Goal: Information Seeking & Learning: Learn about a topic

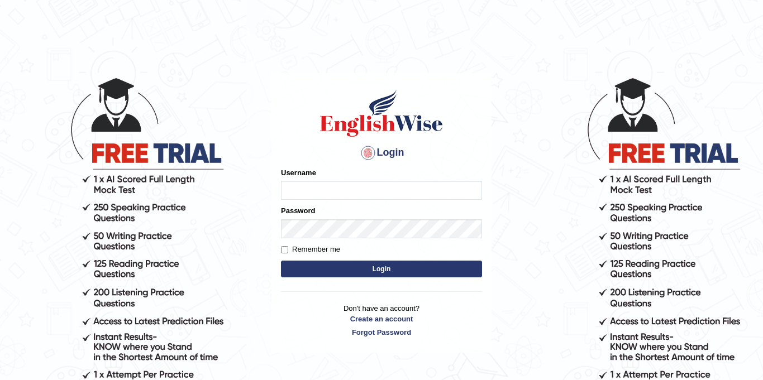
type input "Jolinaseva"
click at [372, 272] on button "Login" at bounding box center [381, 269] width 201 height 17
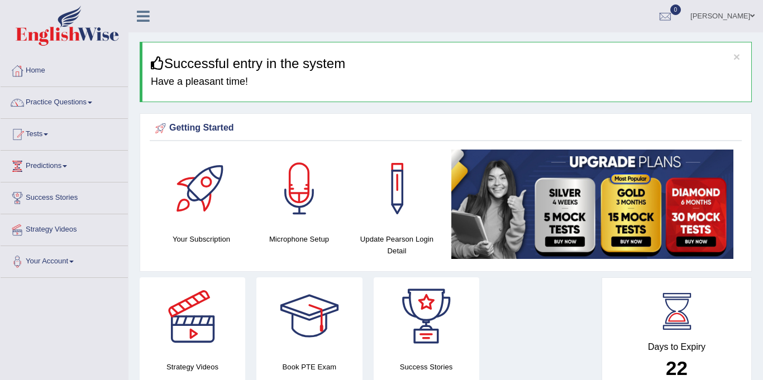
click at [299, 208] on div at bounding box center [299, 189] width 78 height 78
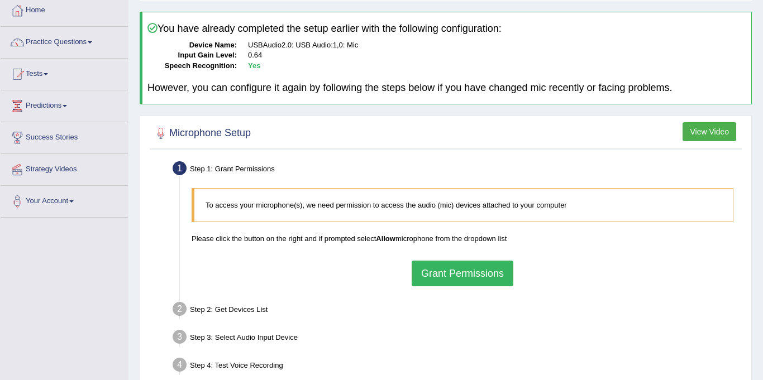
scroll to position [61, 0]
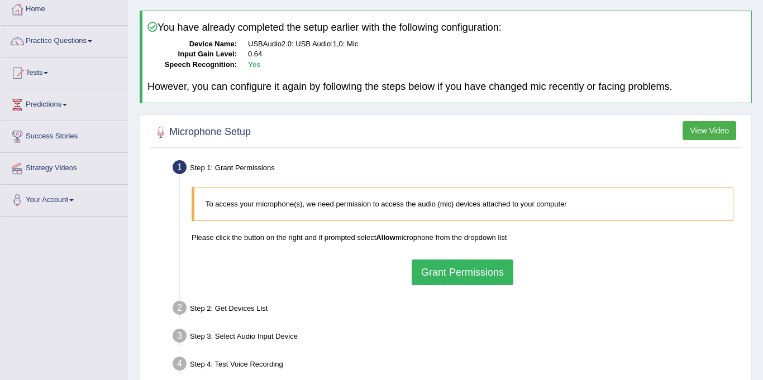
click at [458, 274] on button "Grant Permissions" at bounding box center [463, 273] width 102 height 26
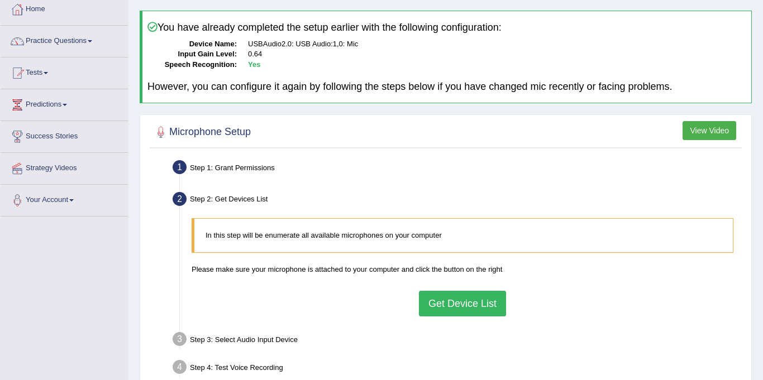
click at [474, 304] on button "Get Device List" at bounding box center [462, 304] width 87 height 26
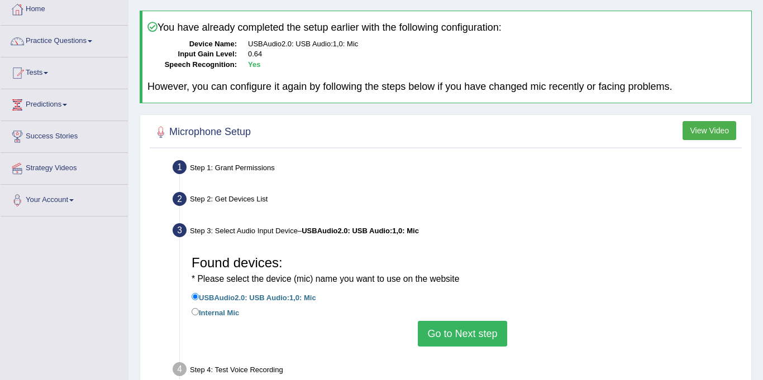
click at [458, 333] on button "Go to Next step" at bounding box center [462, 334] width 89 height 26
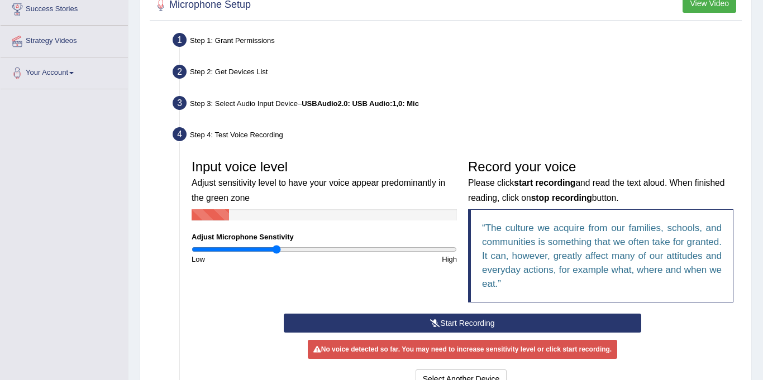
scroll to position [196, 0]
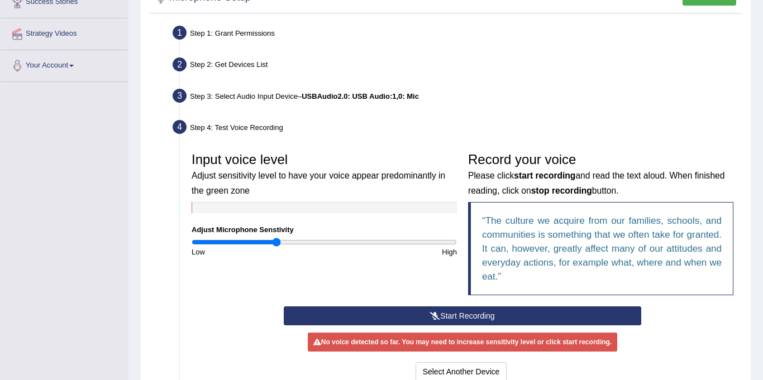
click at [489, 314] on button "Start Recording" at bounding box center [463, 316] width 358 height 19
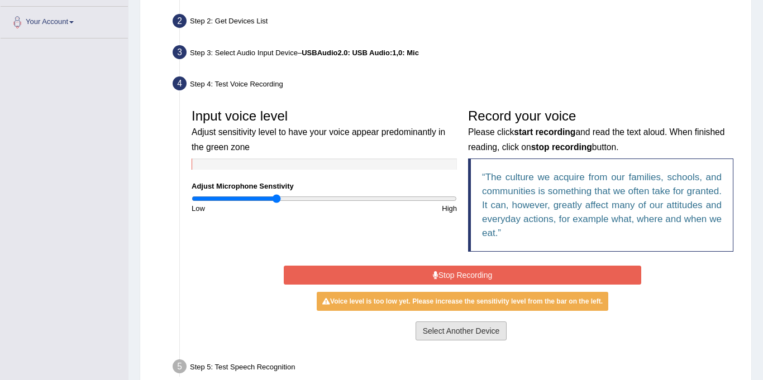
scroll to position [249, 0]
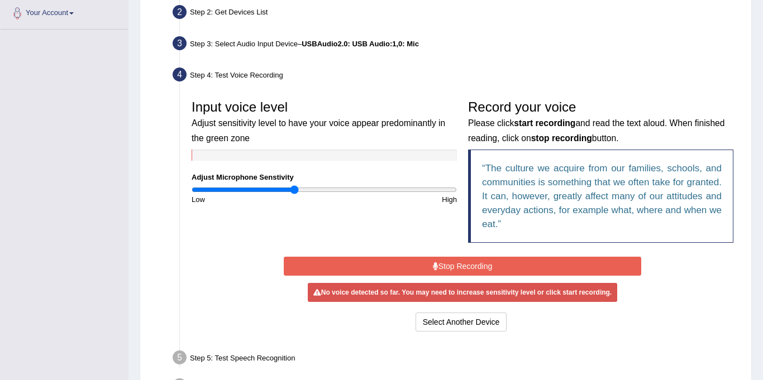
drag, startPoint x: 278, startPoint y: 189, endPoint x: 293, endPoint y: 189, distance: 15.1
click at [293, 189] on input "range" at bounding box center [324, 189] width 265 height 9
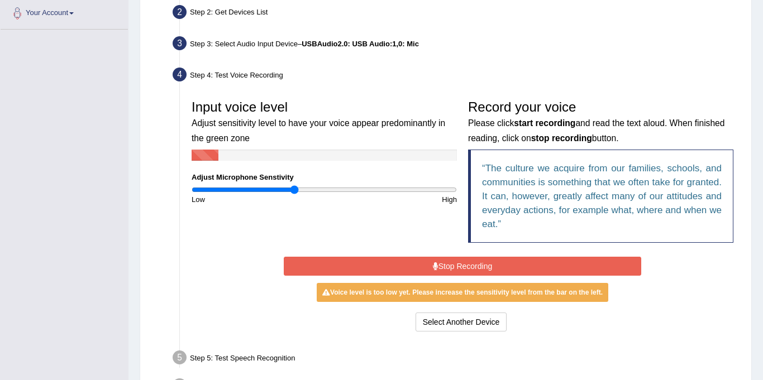
click at [461, 265] on button "Stop Recording" at bounding box center [463, 266] width 358 height 19
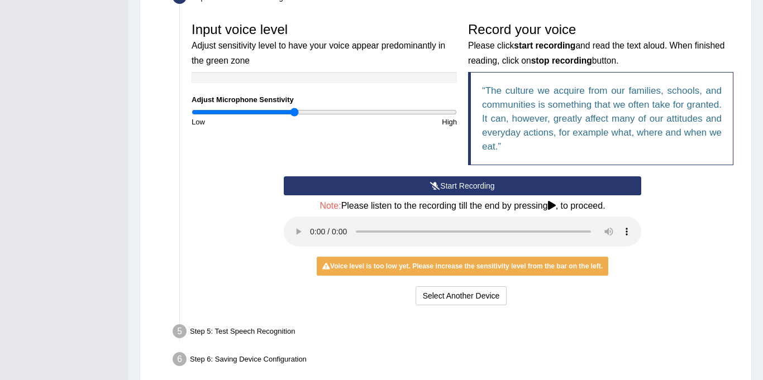
scroll to position [334, 0]
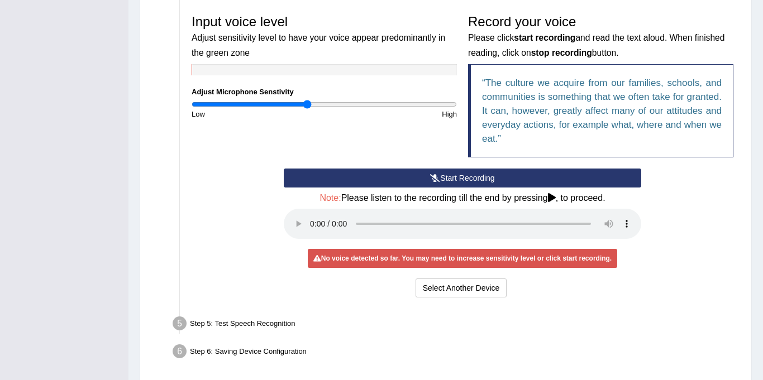
drag, startPoint x: 293, startPoint y: 103, endPoint x: 307, endPoint y: 101, distance: 14.1
type input "0.88"
click at [307, 101] on input "range" at bounding box center [324, 104] width 265 height 9
click at [420, 175] on button "Start Recording" at bounding box center [463, 178] width 358 height 19
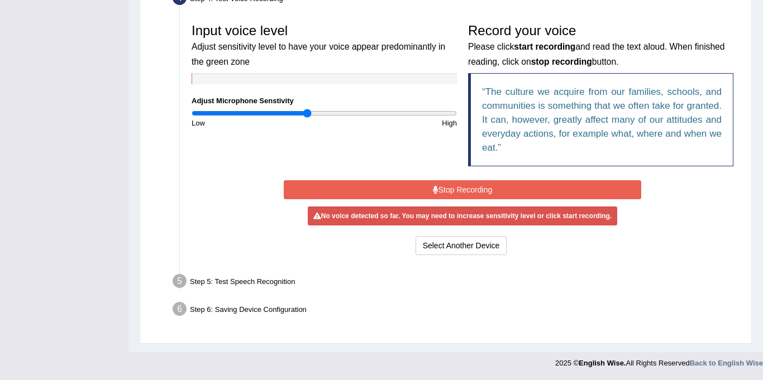
scroll to position [325, 0]
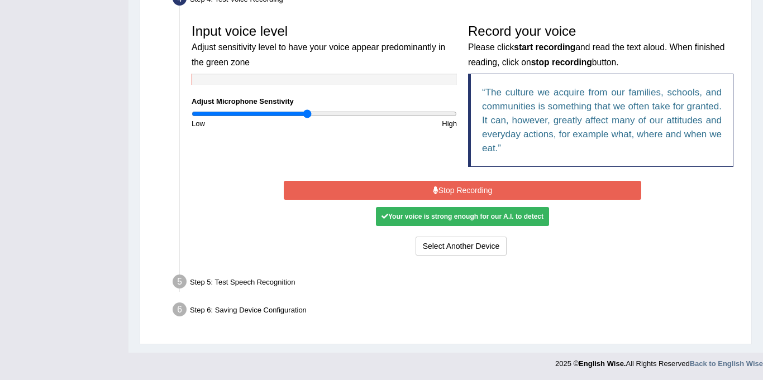
click at [428, 192] on button "Stop Recording" at bounding box center [463, 190] width 358 height 19
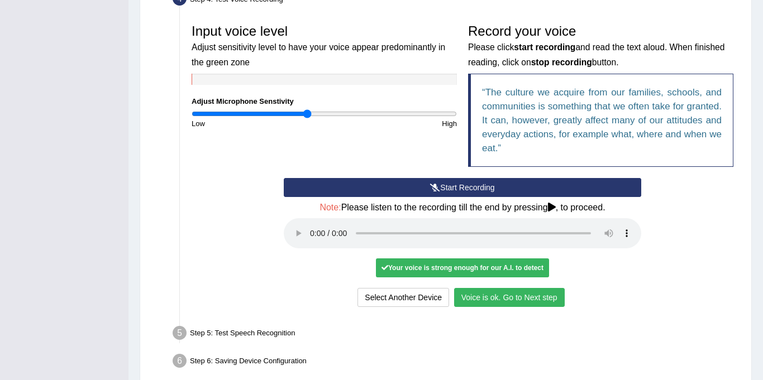
click at [507, 293] on button "Voice is ok. Go to Next step" at bounding box center [509, 297] width 111 height 19
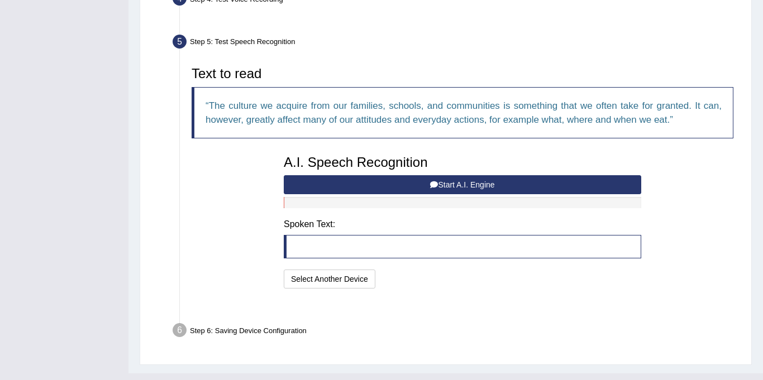
scroll to position [318, 0]
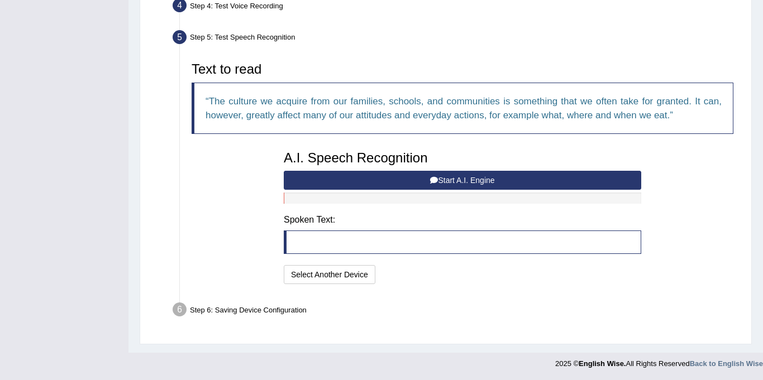
click at [399, 177] on button "Start A.I. Engine" at bounding box center [463, 180] width 358 height 19
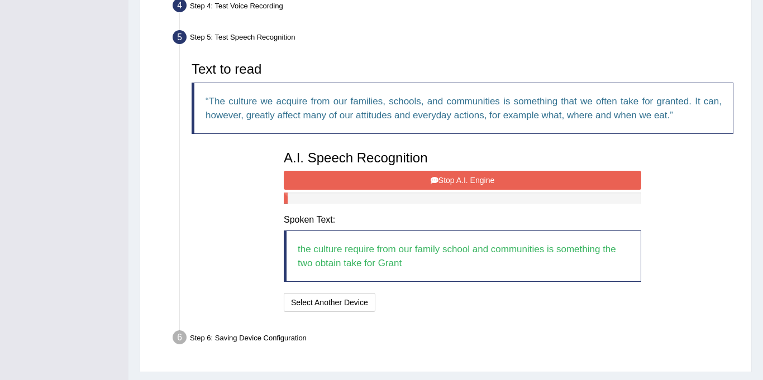
click at [420, 175] on button "Stop A.I. Engine" at bounding box center [463, 180] width 358 height 19
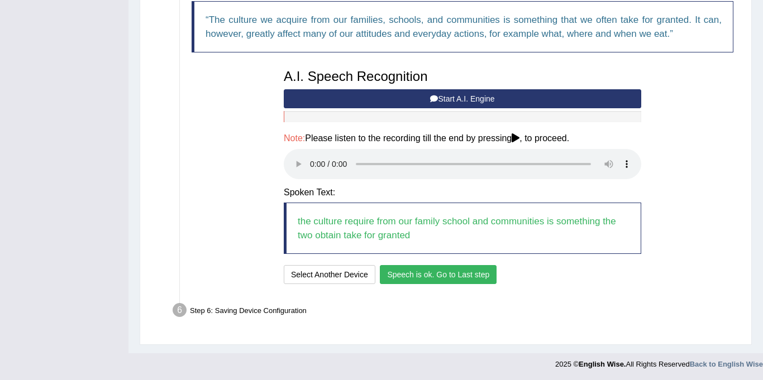
scroll to position [400, 0]
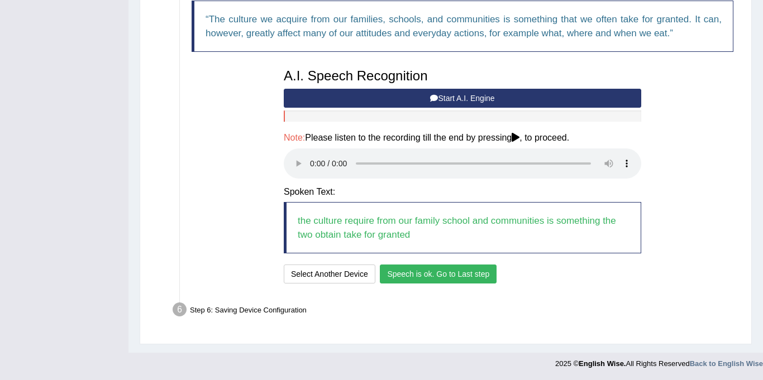
click at [386, 274] on button "Speech is ok. Go to Last step" at bounding box center [438, 274] width 117 height 19
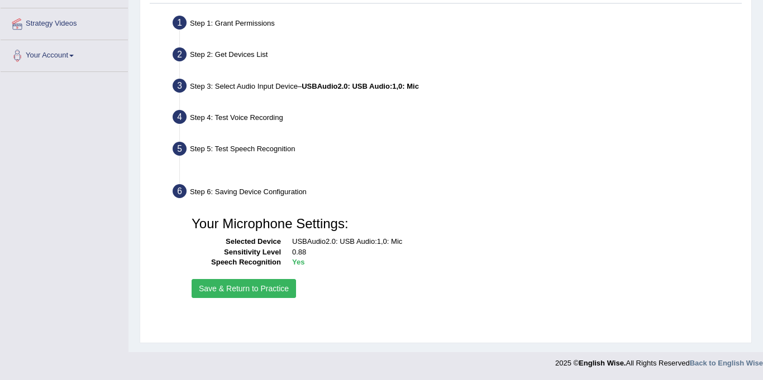
scroll to position [206, 0]
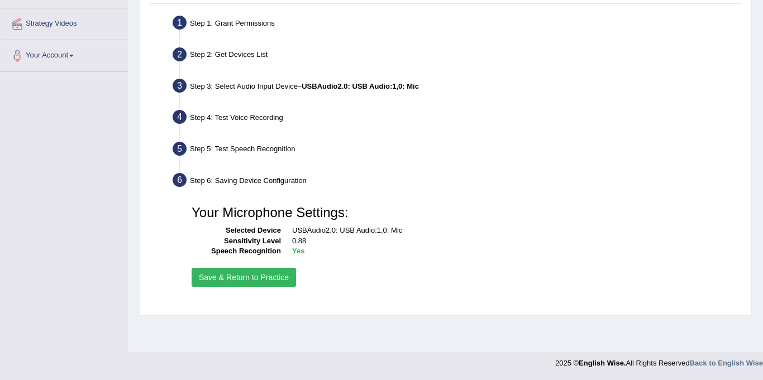
click at [263, 279] on button "Save & Return to Practice" at bounding box center [244, 277] width 104 height 19
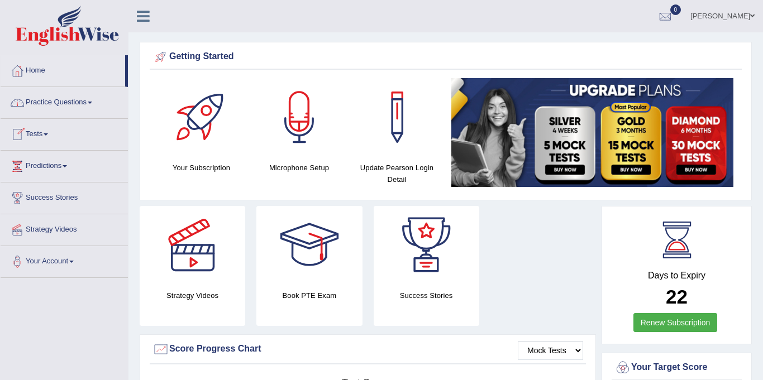
click at [56, 102] on link "Practice Questions" at bounding box center [64, 101] width 127 height 28
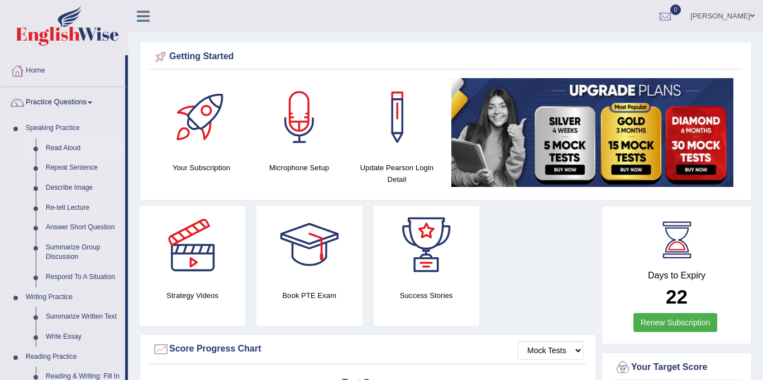
click at [74, 149] on link "Read Aloud" at bounding box center [83, 149] width 84 height 20
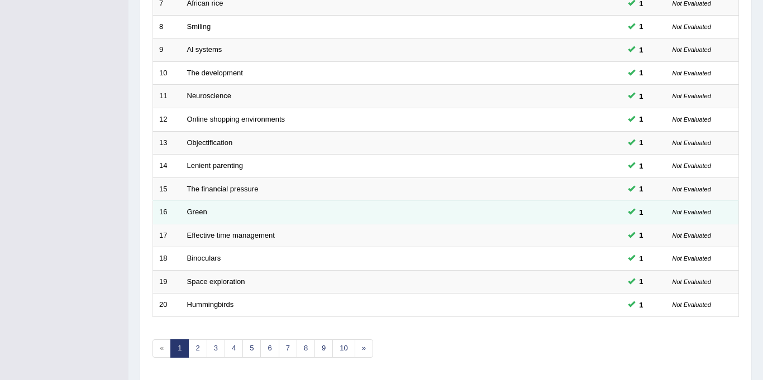
scroll to position [359, 0]
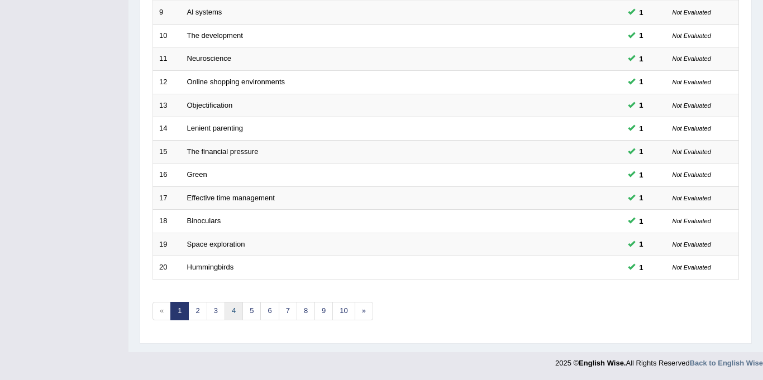
click at [231, 311] on link "4" at bounding box center [234, 311] width 18 height 18
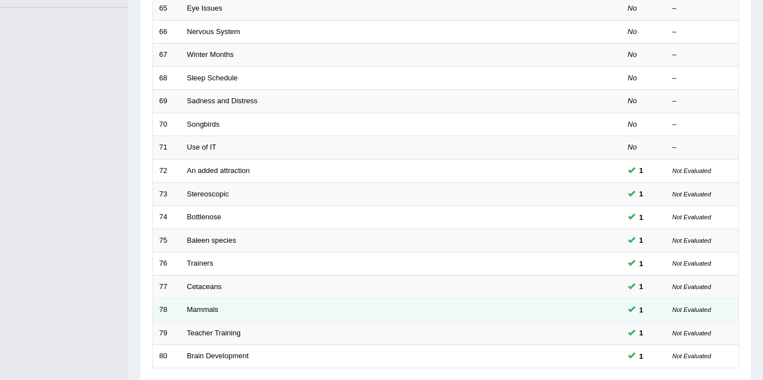
scroll to position [359, 0]
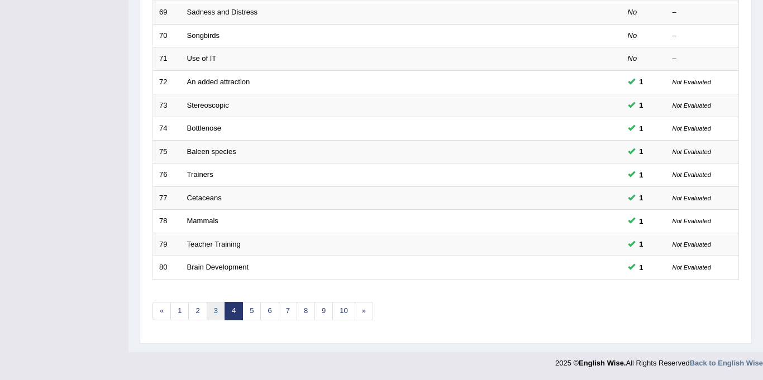
click at [212, 311] on link "3" at bounding box center [216, 311] width 18 height 18
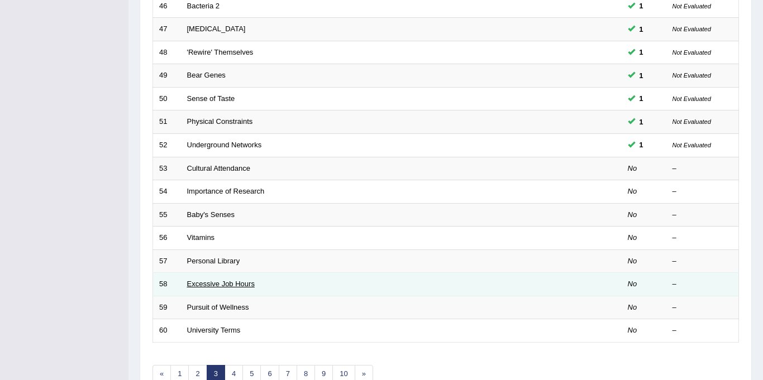
scroll to position [297, 0]
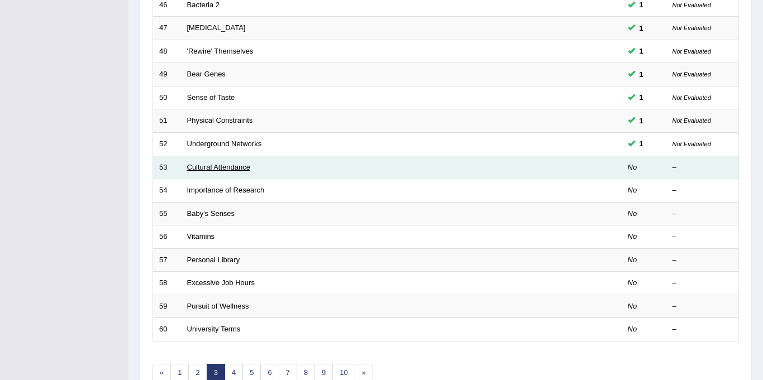
click at [212, 165] on link "Cultural Attendance" at bounding box center [218, 167] width 63 height 8
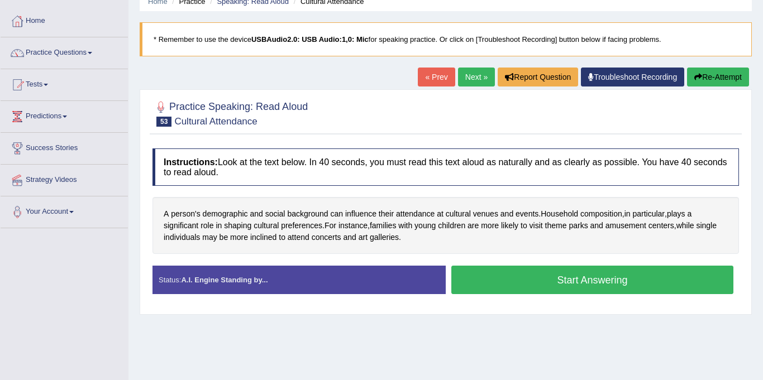
scroll to position [50, 0]
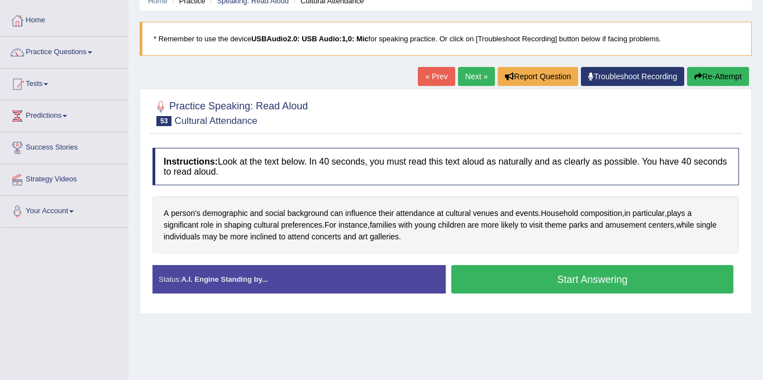
click at [506, 283] on button "Start Answering" at bounding box center [592, 279] width 282 height 28
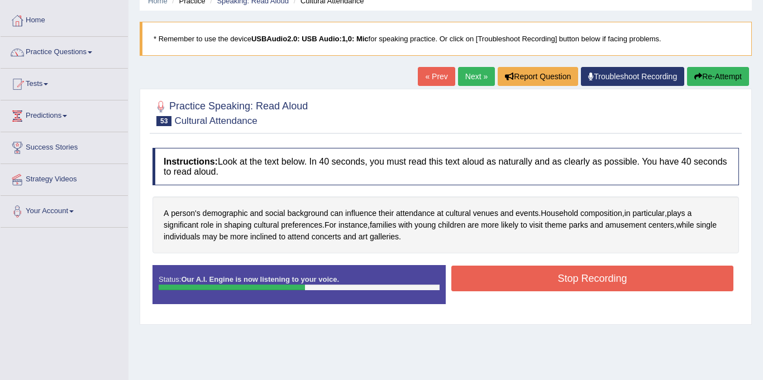
click at [498, 283] on button "Stop Recording" at bounding box center [592, 279] width 282 height 26
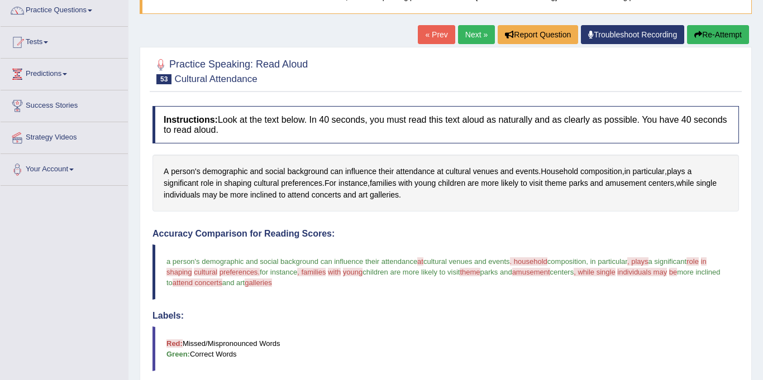
scroll to position [0, 0]
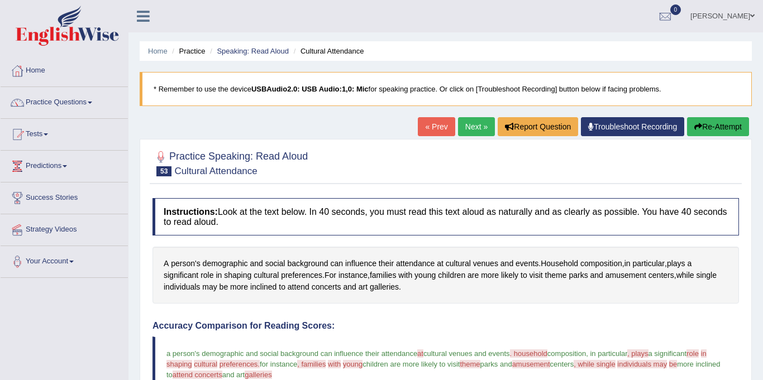
click at [479, 130] on link "Next »" at bounding box center [476, 126] width 37 height 19
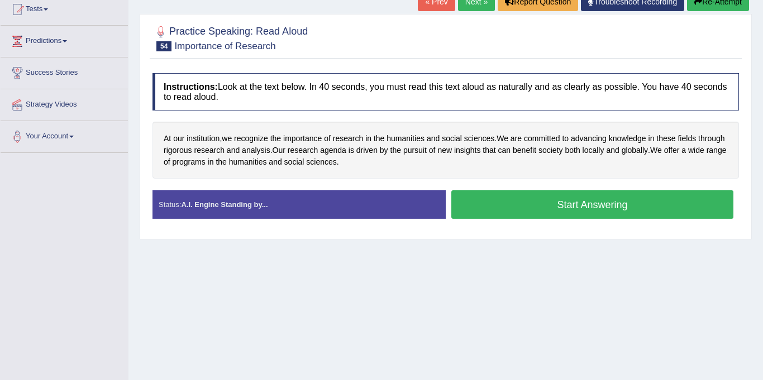
scroll to position [166, 0]
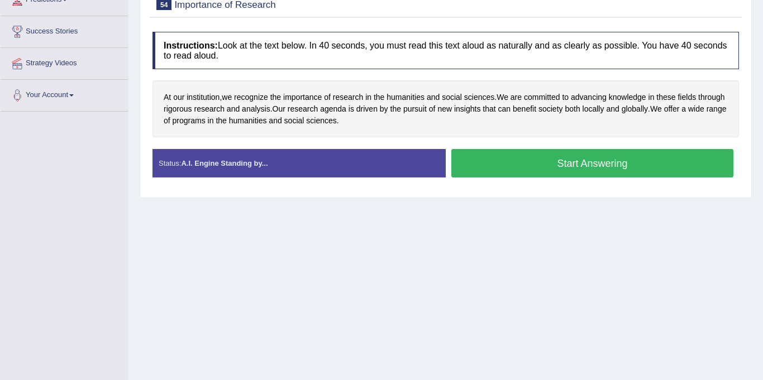
click at [502, 163] on button "Start Answering" at bounding box center [592, 163] width 282 height 28
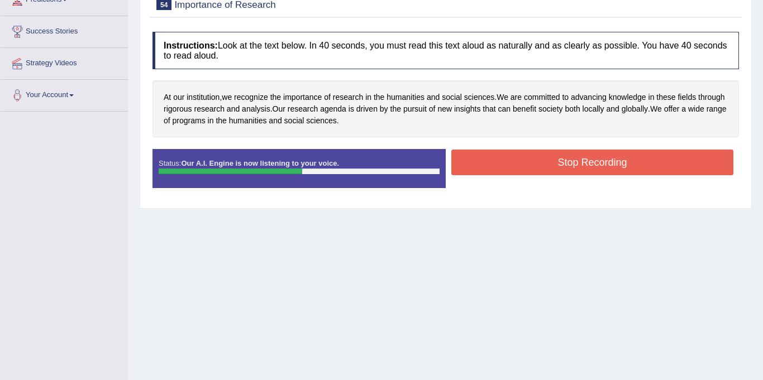
click at [526, 159] on button "Stop Recording" at bounding box center [592, 163] width 282 height 26
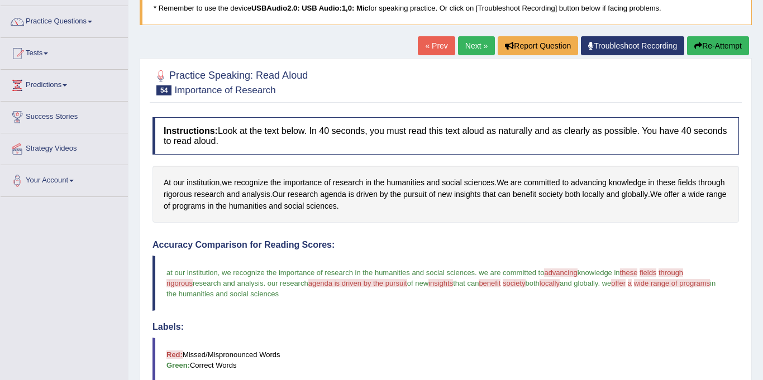
scroll to position [68, 0]
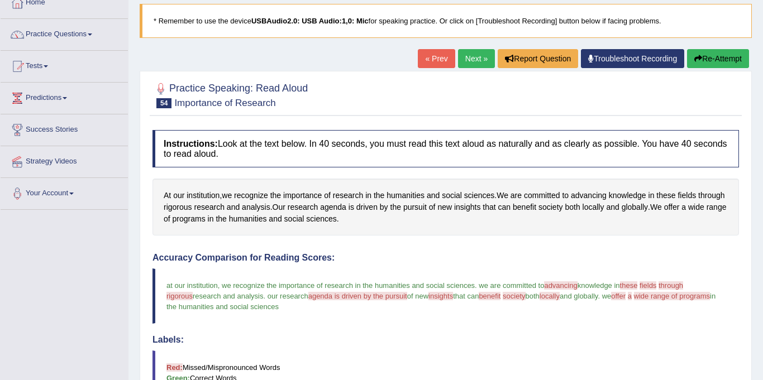
click at [467, 58] on link "Next »" at bounding box center [476, 58] width 37 height 19
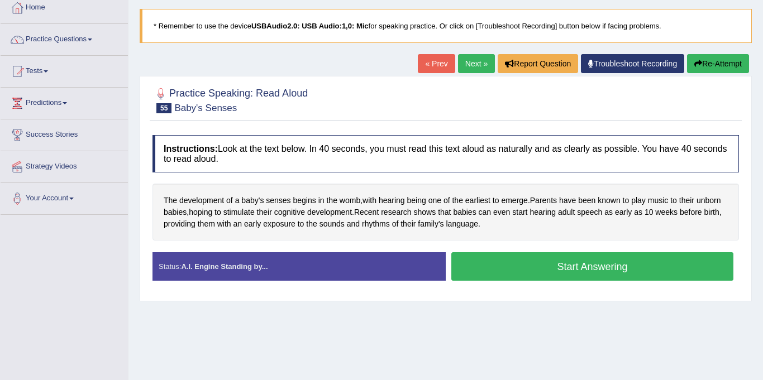
scroll to position [75, 0]
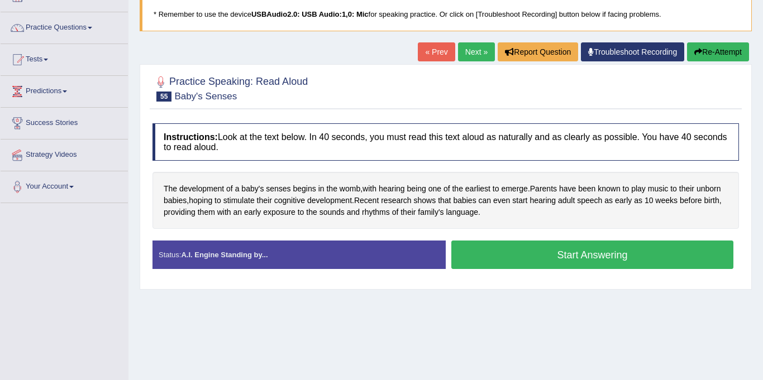
click at [482, 259] on button "Start Answering" at bounding box center [592, 255] width 282 height 28
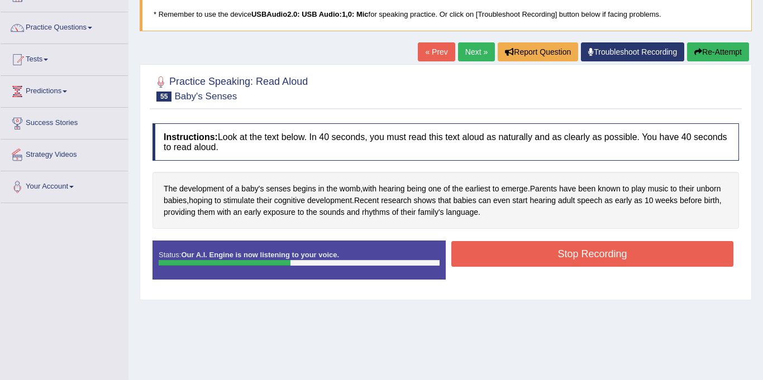
click at [498, 255] on button "Stop Recording" at bounding box center [592, 254] width 282 height 26
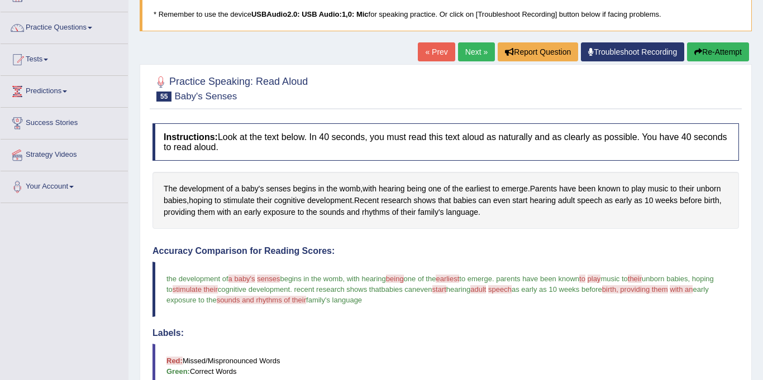
scroll to position [0, 0]
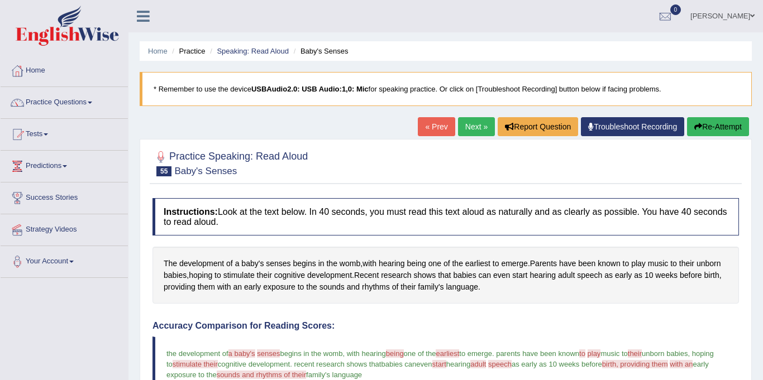
click at [471, 125] on link "Next »" at bounding box center [476, 126] width 37 height 19
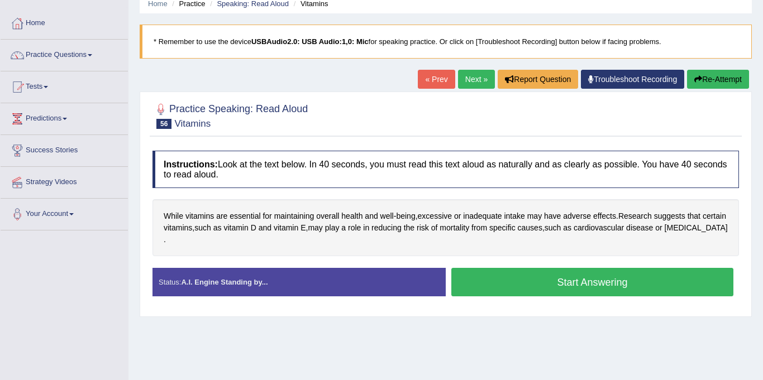
scroll to position [49, 0]
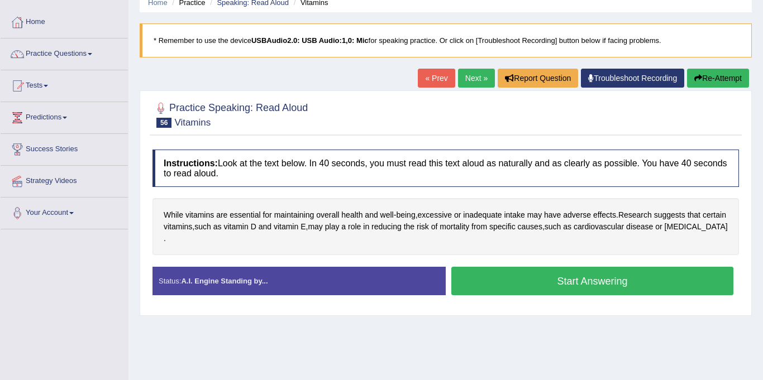
click at [485, 268] on button "Start Answering" at bounding box center [592, 281] width 282 height 28
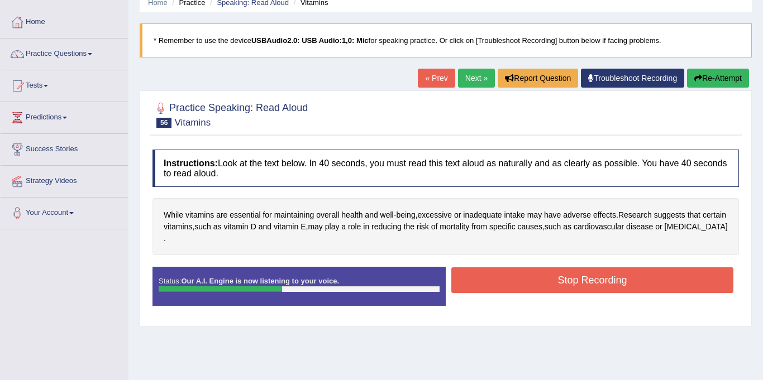
click at [540, 271] on button "Stop Recording" at bounding box center [592, 281] width 282 height 26
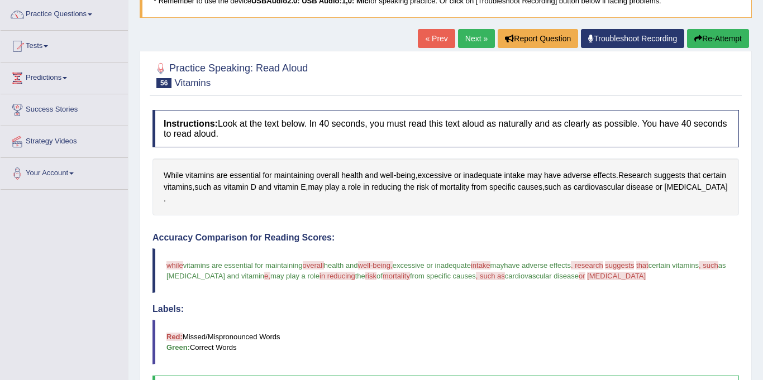
scroll to position [0, 0]
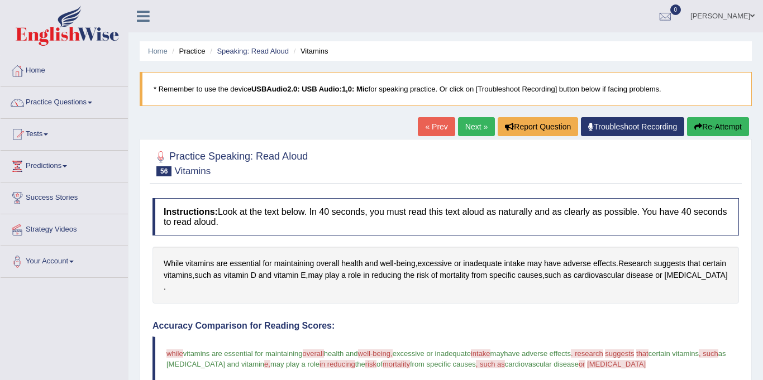
click at [477, 125] on link "Next »" at bounding box center [476, 126] width 37 height 19
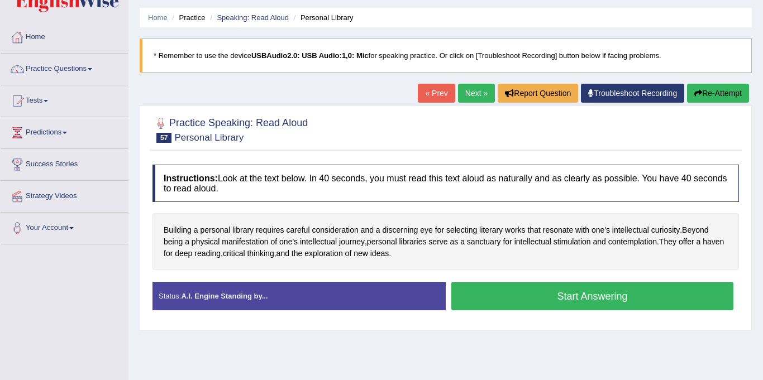
click at [484, 297] on button "Start Answering" at bounding box center [592, 296] width 282 height 28
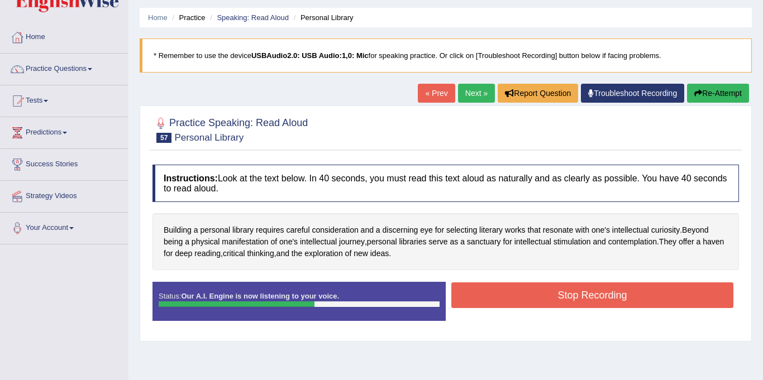
click at [492, 296] on button "Stop Recording" at bounding box center [592, 296] width 282 height 26
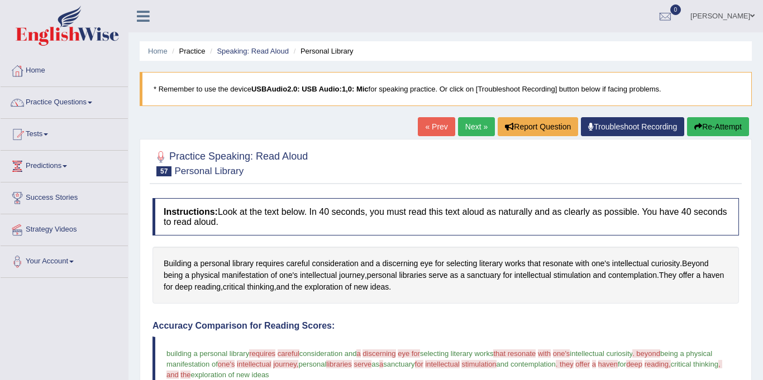
click at [475, 121] on link "Next »" at bounding box center [476, 126] width 37 height 19
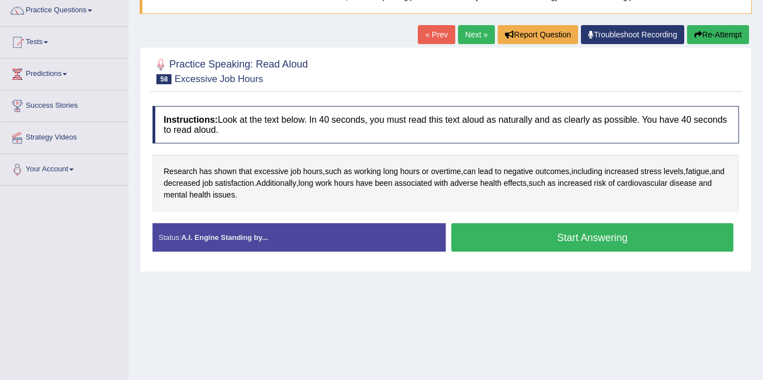
scroll to position [94, 0]
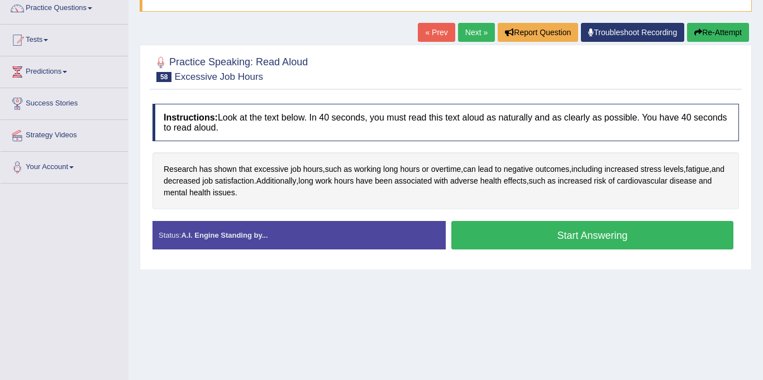
click at [476, 235] on button "Start Answering" at bounding box center [592, 235] width 282 height 28
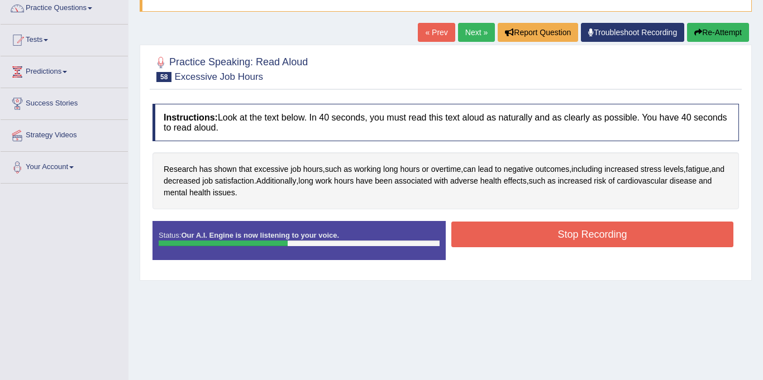
click at [510, 235] on button "Stop Recording" at bounding box center [592, 235] width 282 height 26
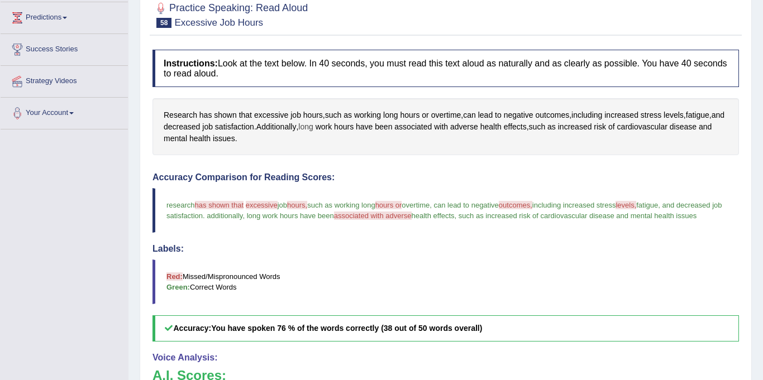
scroll to position [67, 0]
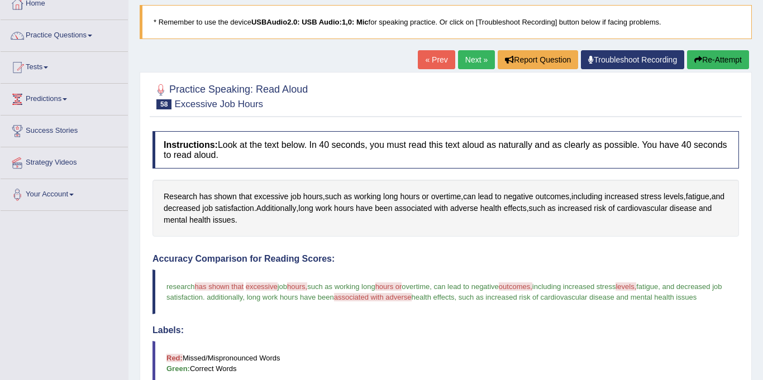
click at [474, 59] on link "Next »" at bounding box center [476, 59] width 37 height 19
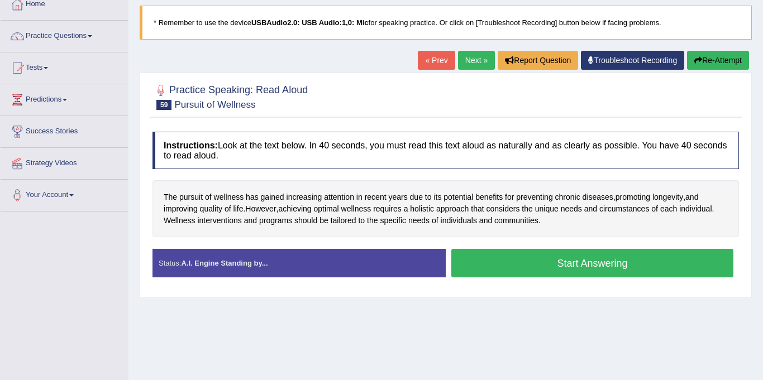
scroll to position [67, 0]
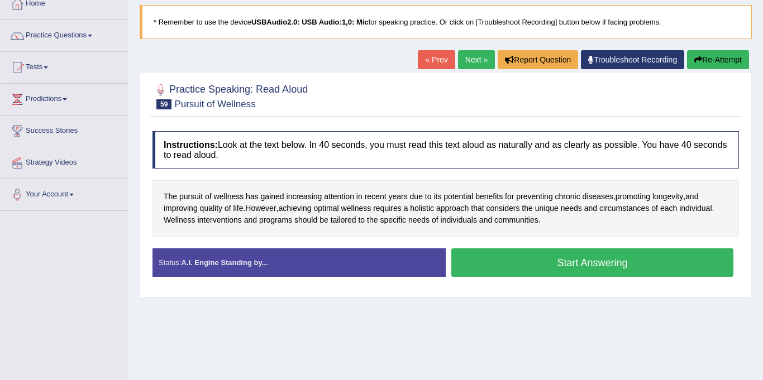
click at [484, 268] on button "Start Answering" at bounding box center [592, 263] width 282 height 28
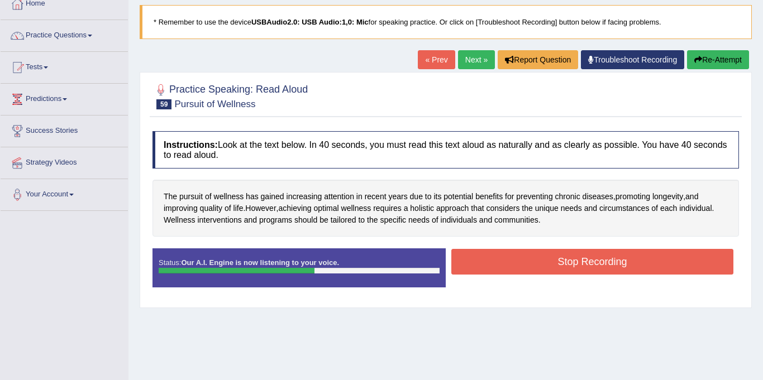
click at [542, 261] on button "Stop Recording" at bounding box center [592, 262] width 282 height 26
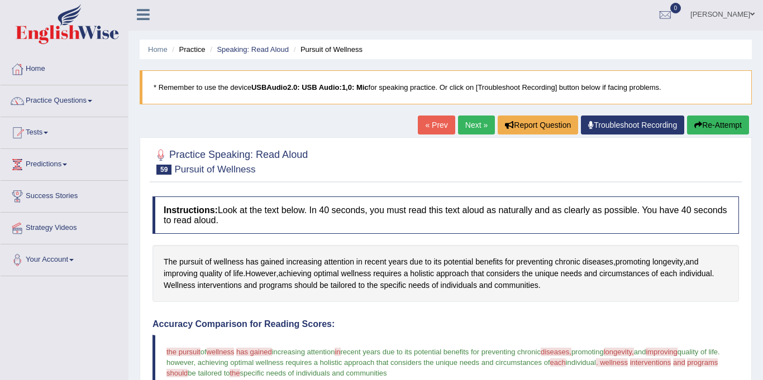
scroll to position [0, 0]
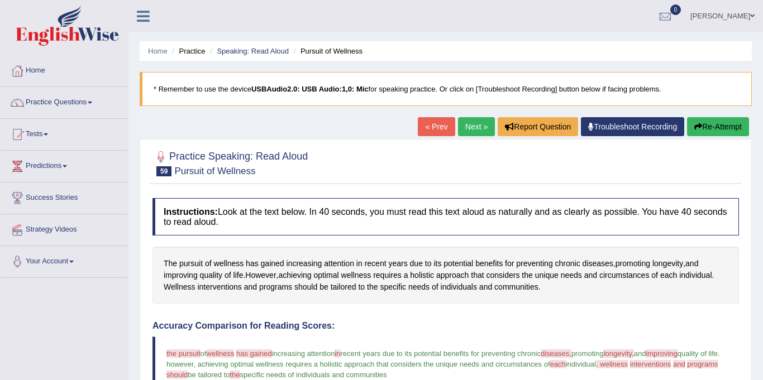
click at [467, 127] on link "Next »" at bounding box center [476, 126] width 37 height 19
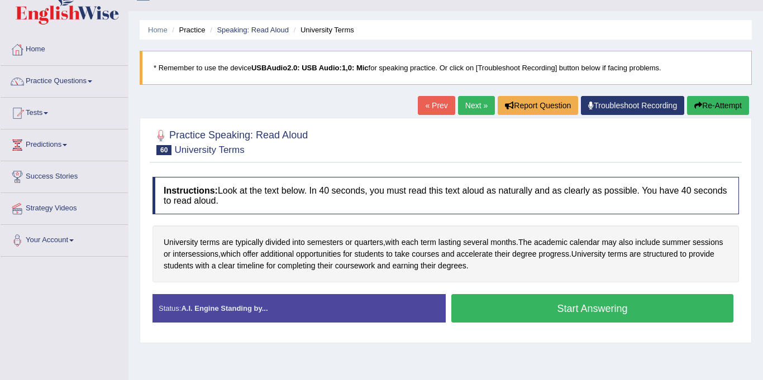
scroll to position [23, 0]
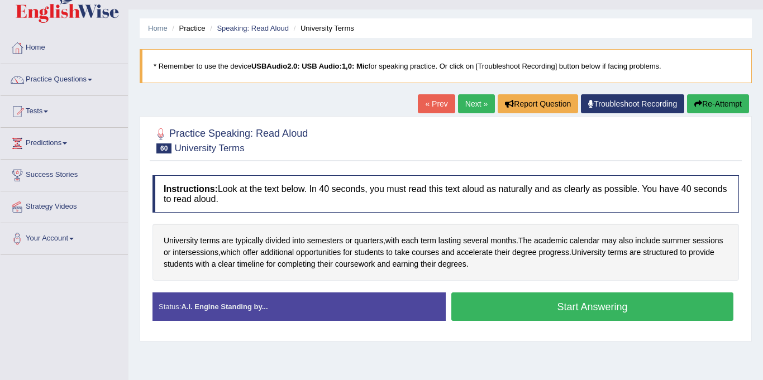
click at [530, 310] on button "Start Answering" at bounding box center [592, 307] width 282 height 28
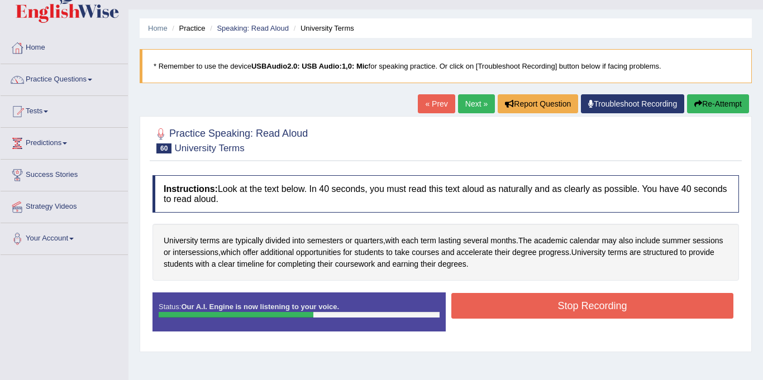
click at [517, 303] on button "Stop Recording" at bounding box center [592, 306] width 282 height 26
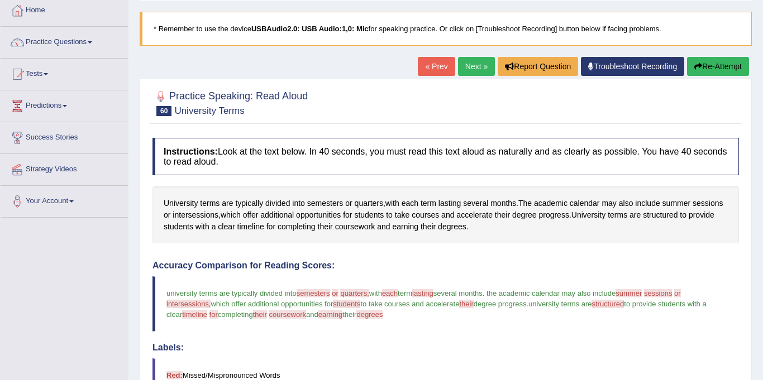
scroll to position [0, 0]
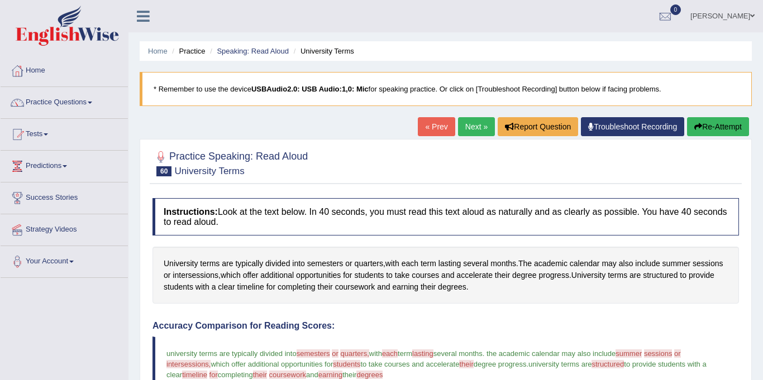
click at [472, 125] on link "Next »" at bounding box center [476, 126] width 37 height 19
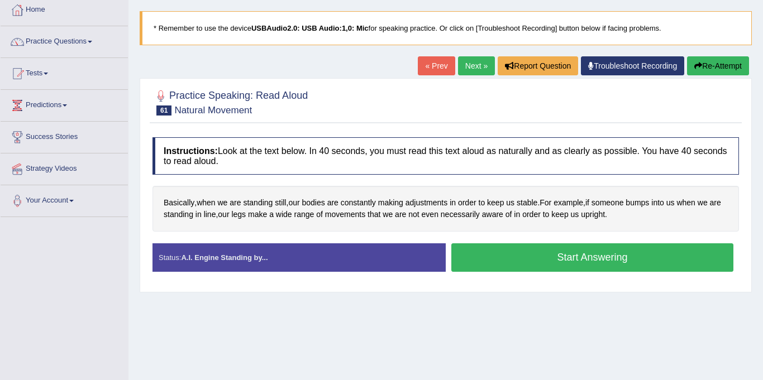
scroll to position [63, 0]
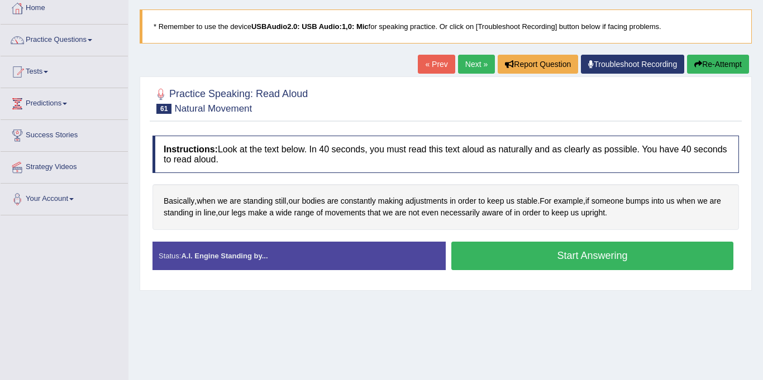
click at [494, 256] on button "Start Answering" at bounding box center [592, 256] width 282 height 28
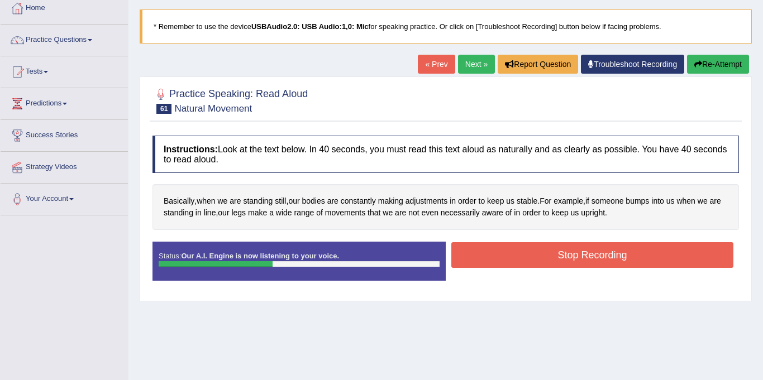
click at [583, 257] on button "Stop Recording" at bounding box center [592, 255] width 282 height 26
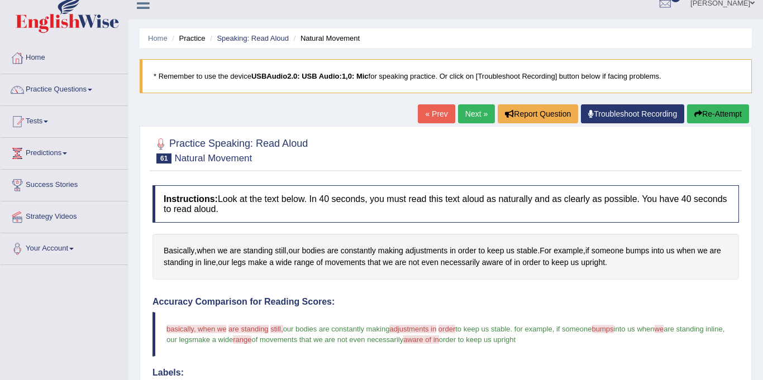
scroll to position [0, 0]
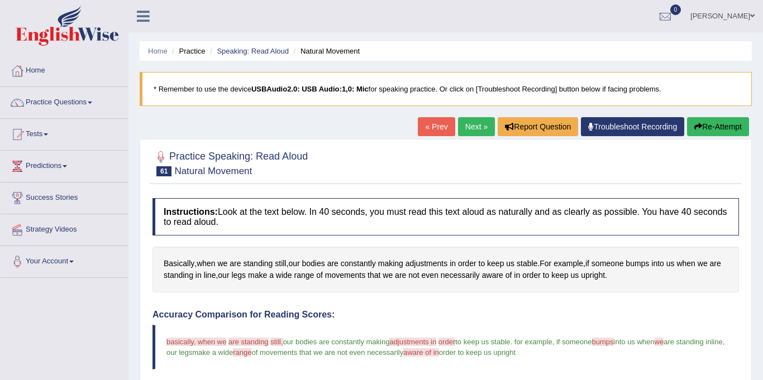
click at [465, 132] on link "Next »" at bounding box center [476, 126] width 37 height 19
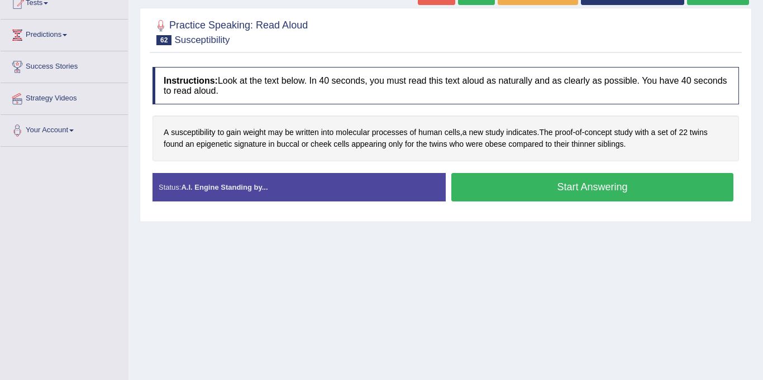
scroll to position [127, 0]
